Goal: Find specific fact: Find specific fact

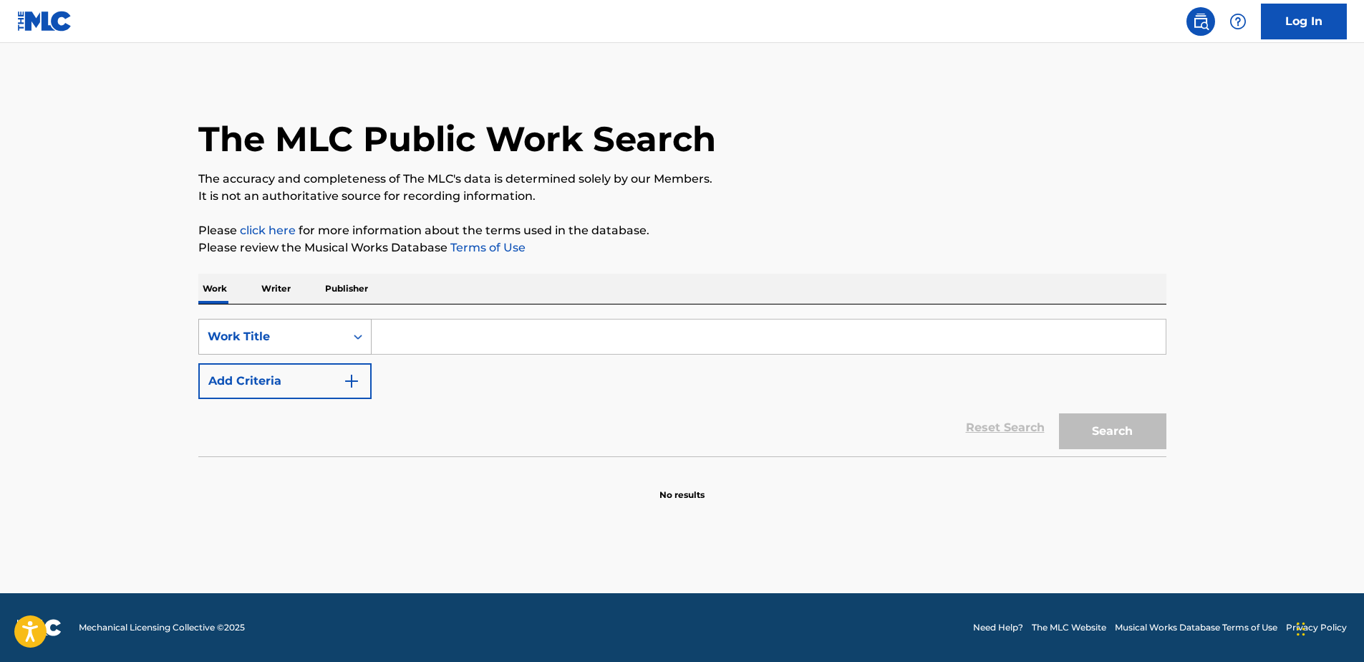
click at [349, 339] on div "Search Form" at bounding box center [358, 337] width 26 height 26
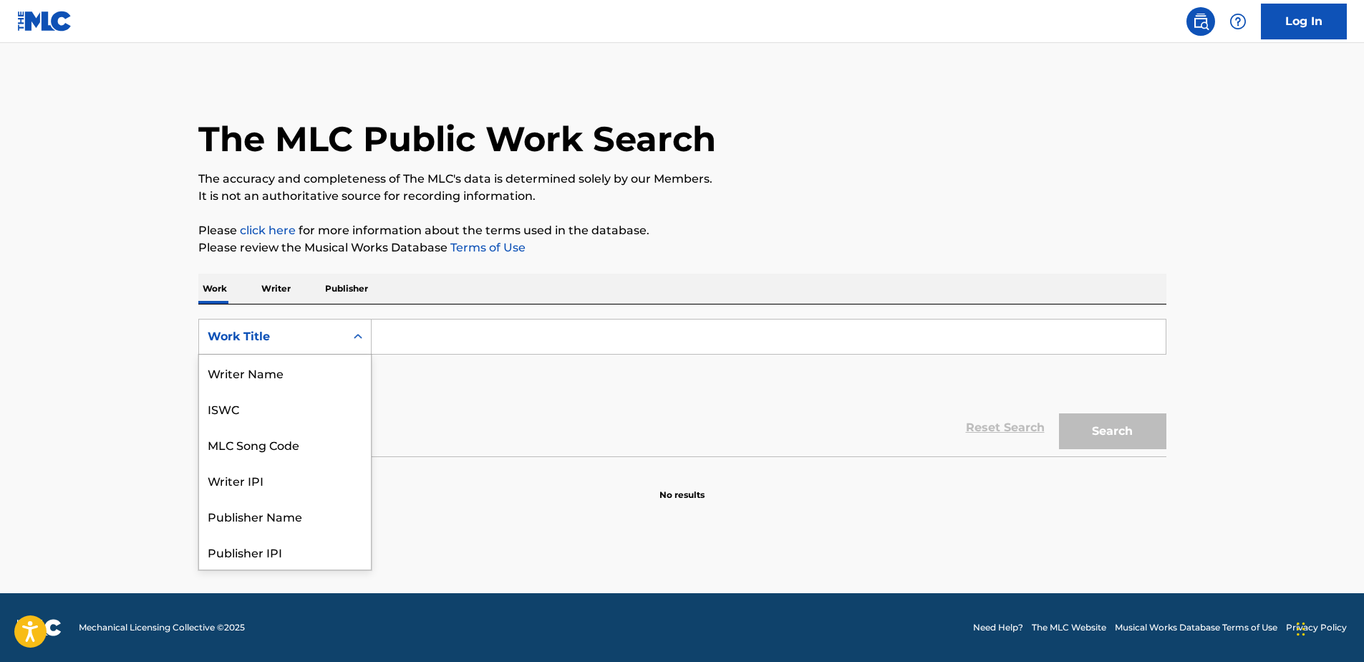
scroll to position [72, 0]
click at [317, 372] on div "MLC Song Code" at bounding box center [285, 372] width 172 height 36
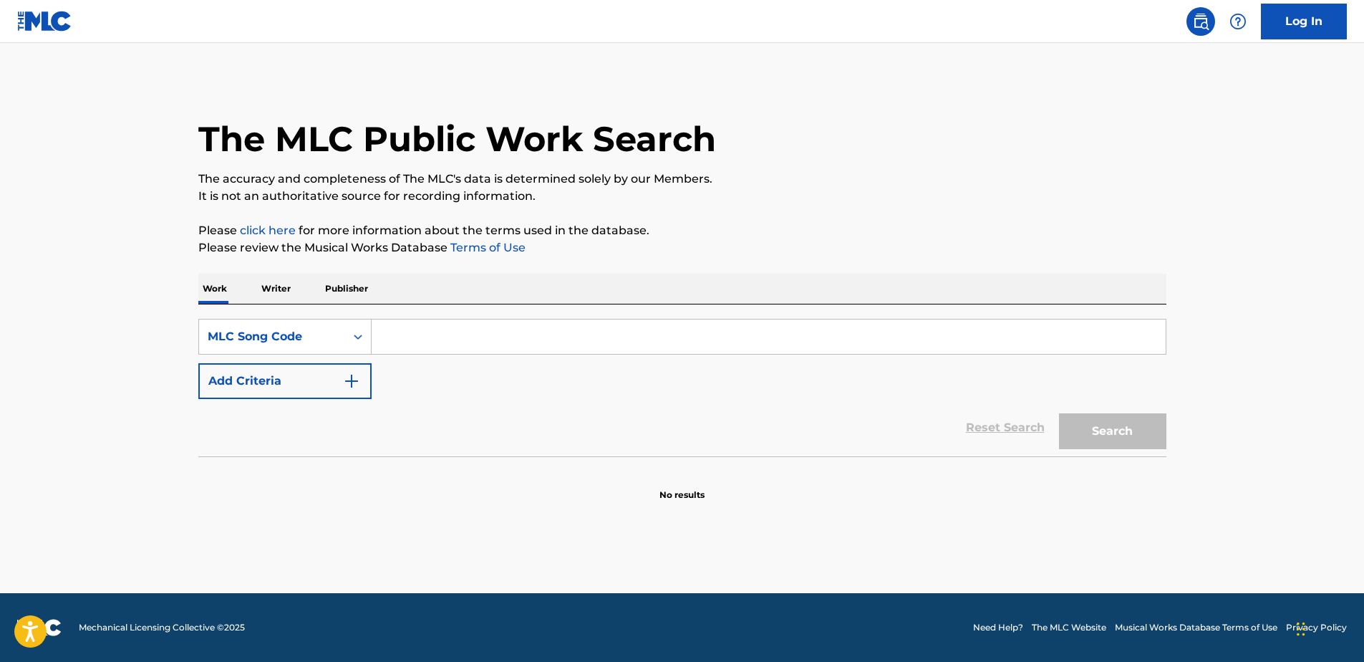
click at [414, 334] on input "Search Form" at bounding box center [769, 336] width 794 height 34
paste input "L79255"
type input "L79255"
click at [1093, 430] on button "Search" at bounding box center [1112, 431] width 107 height 36
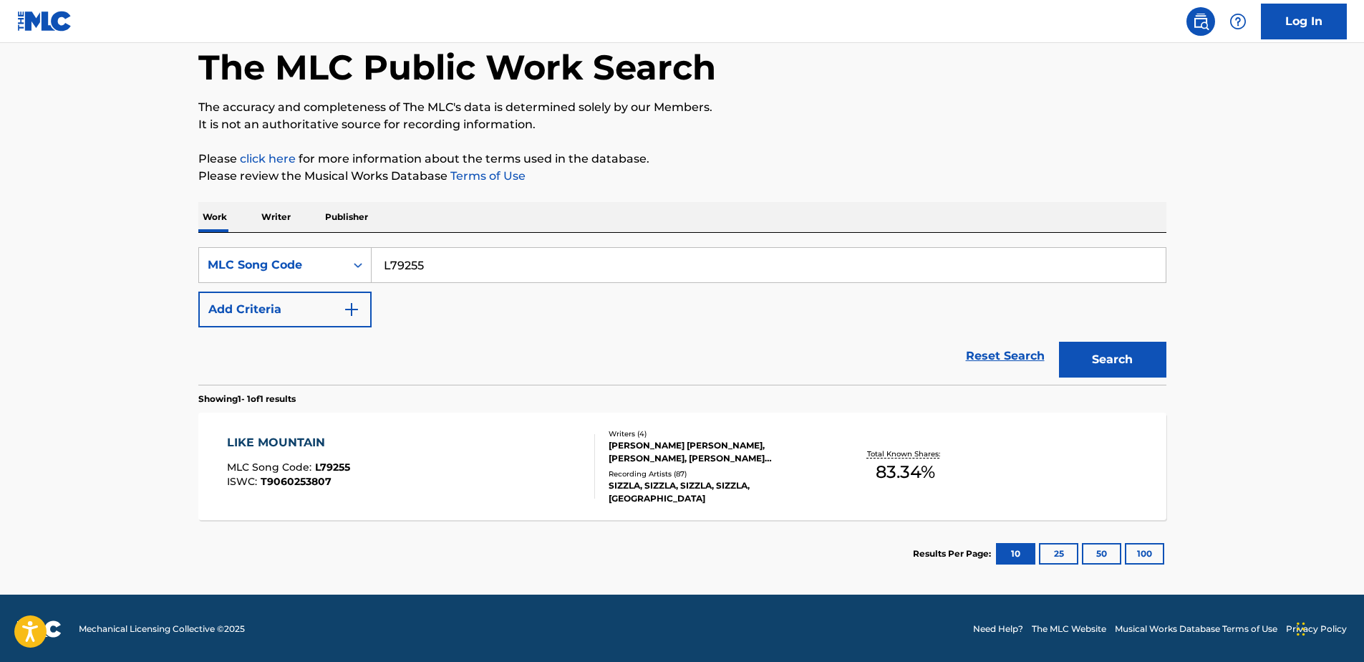
scroll to position [73, 0]
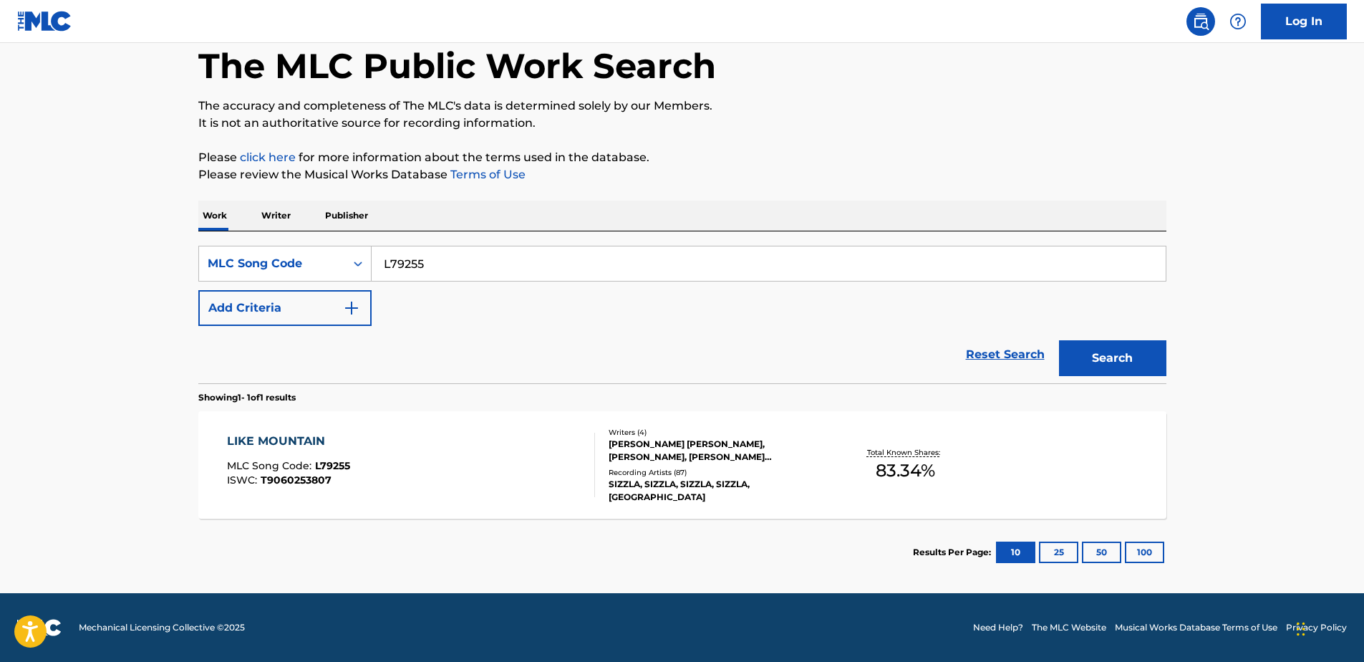
click at [394, 439] on div "LIKE MOUNTAIN MLC Song Code : L79255 ISWC : T9060253807" at bounding box center [411, 464] width 368 height 64
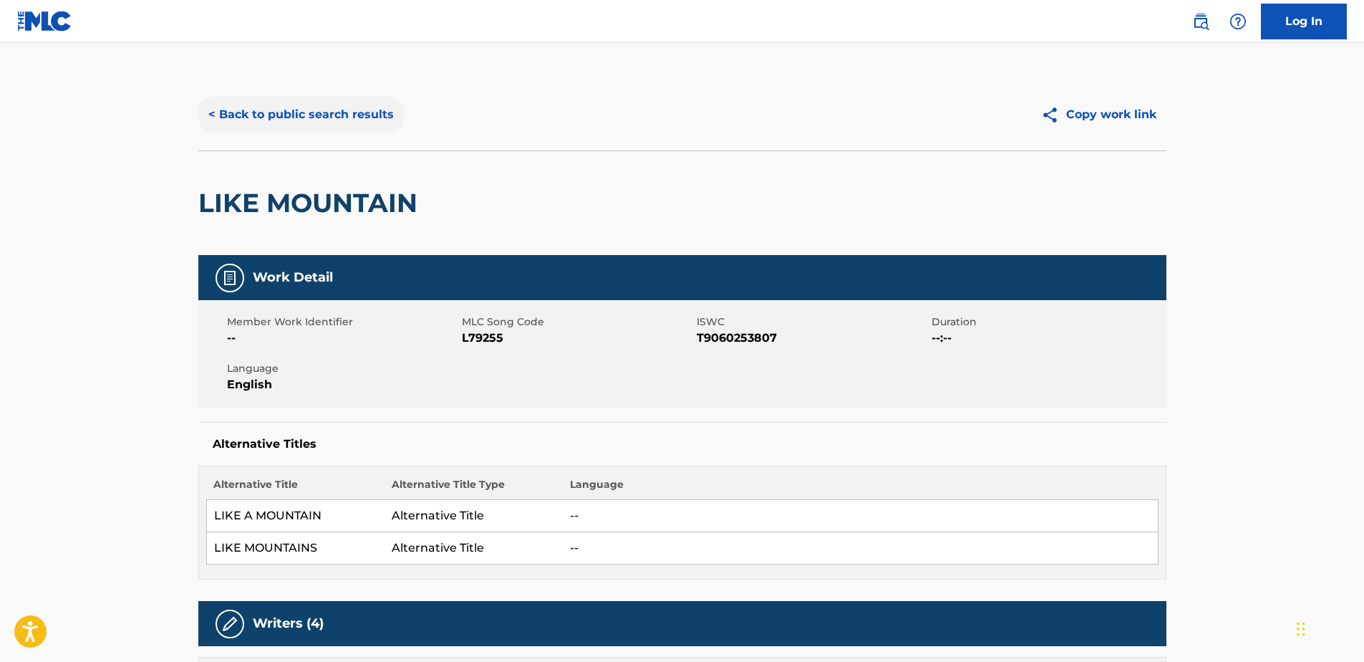
click at [297, 127] on button "< Back to public search results" at bounding box center [300, 115] width 205 height 36
